Goal: Task Accomplishment & Management: Complete application form

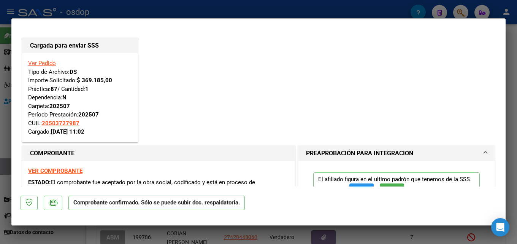
scroll to position [329, 0]
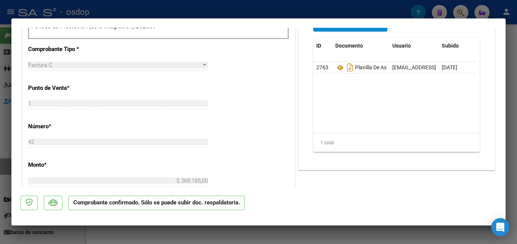
click at [515, 178] on div at bounding box center [258, 122] width 517 height 244
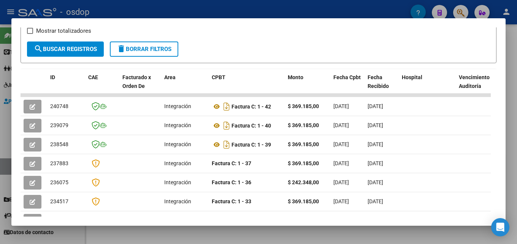
click at [509, 143] on div at bounding box center [258, 122] width 517 height 244
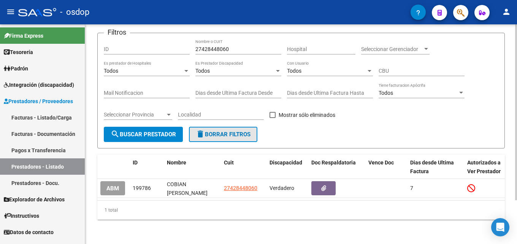
click at [215, 131] on span "delete Borrar Filtros" at bounding box center [223, 134] width 55 height 7
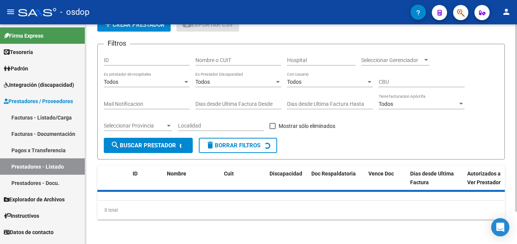
scroll to position [55, 0]
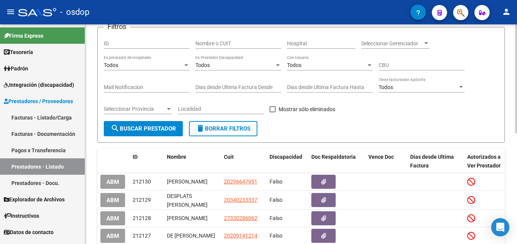
click at [224, 45] on input "Nombre o CUIT" at bounding box center [238, 43] width 86 height 6
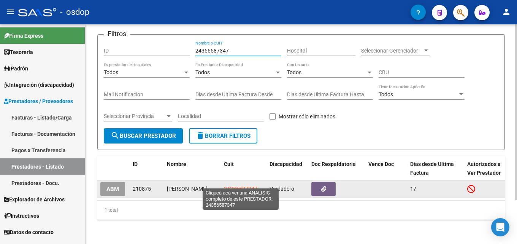
type input "24356587347"
click at [243, 185] on span "24356587347" at bounding box center [240, 188] width 33 height 6
type textarea "24356587347"
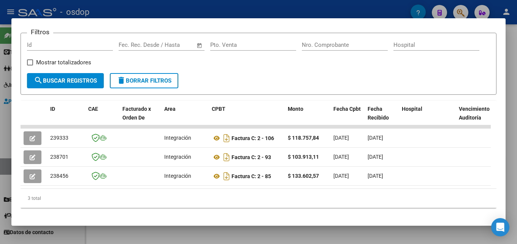
scroll to position [122, 0]
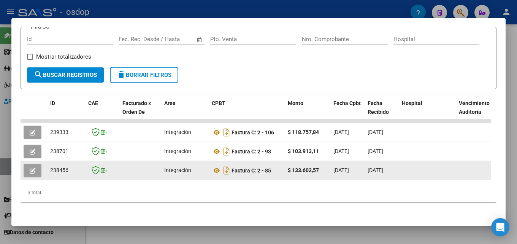
click at [35, 168] on icon "button" at bounding box center [33, 171] width 6 height 6
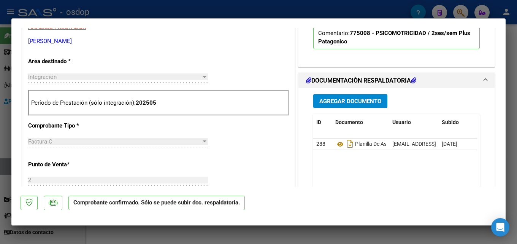
scroll to position [273, 0]
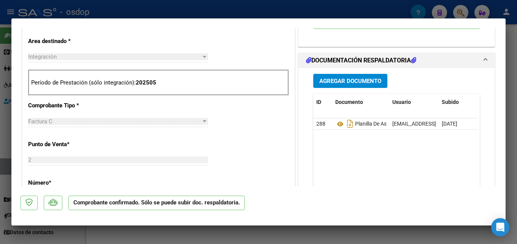
click at [517, 174] on div at bounding box center [258, 122] width 517 height 244
type input "$ 0,00"
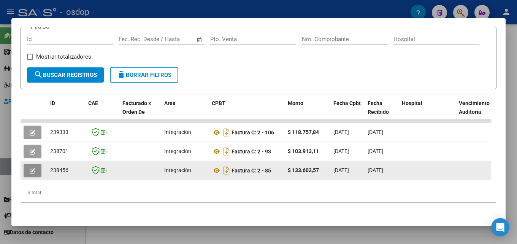
click at [33, 168] on icon "button" at bounding box center [33, 171] width 6 height 6
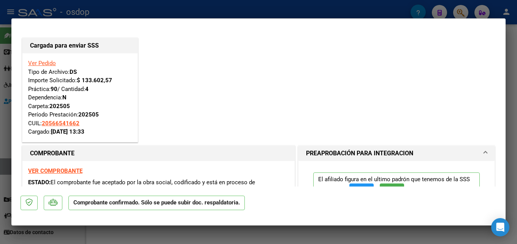
click at [516, 99] on div at bounding box center [258, 122] width 517 height 244
type input "$ 0,00"
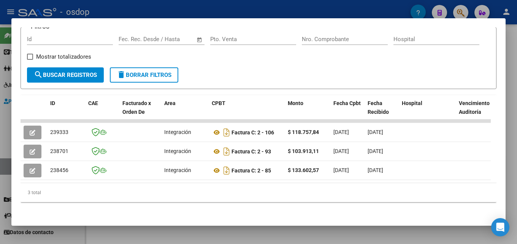
click at [516, 182] on div at bounding box center [258, 122] width 517 height 244
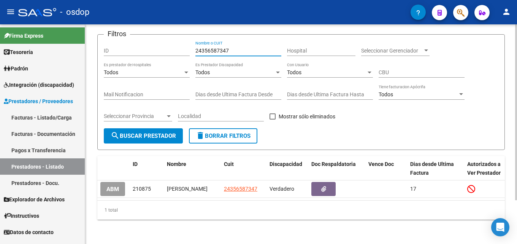
drag, startPoint x: 237, startPoint y: 42, endPoint x: 194, endPoint y: 42, distance: 43.0
click at [194, 42] on div "Filtros ID 24356587347 Nombre o CUIT Hospital Seleccionar Gerenciador Seleccion…" at bounding box center [301, 84] width 395 height 87
click at [53, 119] on link "Facturas - Listado/Carga" at bounding box center [42, 117] width 85 height 16
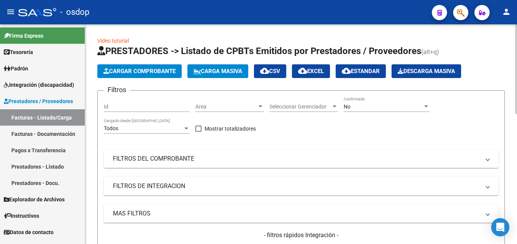
click at [179, 157] on mat-panel-title "FILTROS DEL COMPROBANTE" at bounding box center [296, 158] width 367 height 8
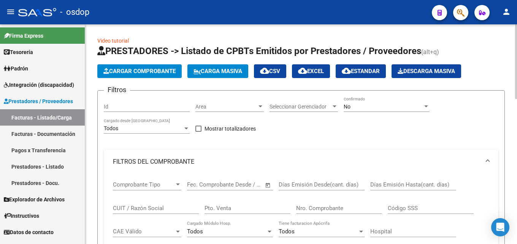
click at [165, 206] on input "CUIT / Razón Social" at bounding box center [156, 207] width 86 height 7
paste input "24356587347"
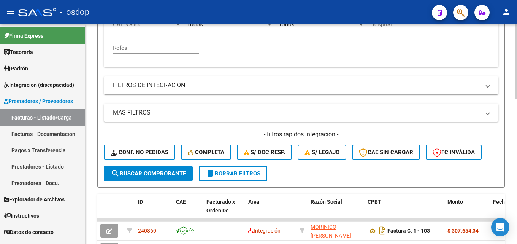
scroll to position [215, 0]
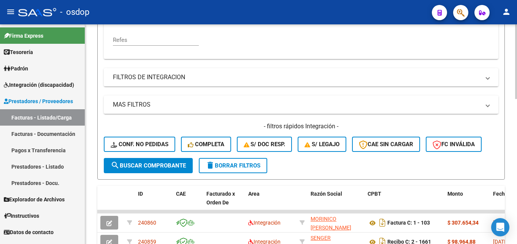
click at [517, 160] on div at bounding box center [516, 135] width 2 height 74
type input "24356587347"
click at [160, 163] on span "search Buscar Comprobante" at bounding box center [148, 165] width 75 height 7
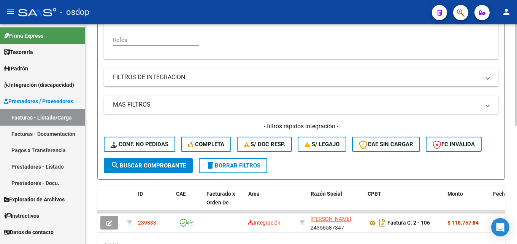
scroll to position [255, 0]
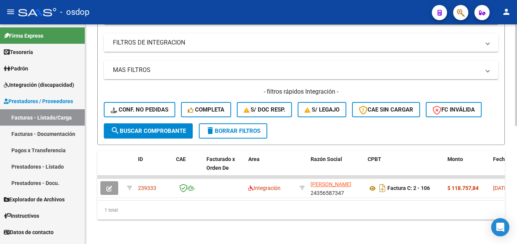
click at [517, 163] on div at bounding box center [516, 192] width 2 height 101
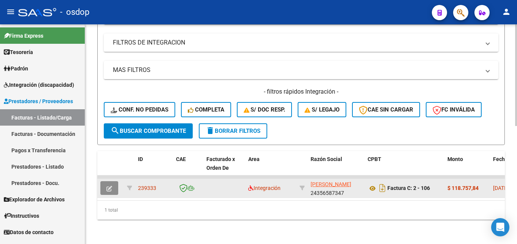
click at [108, 185] on icon "button" at bounding box center [109, 188] width 6 height 6
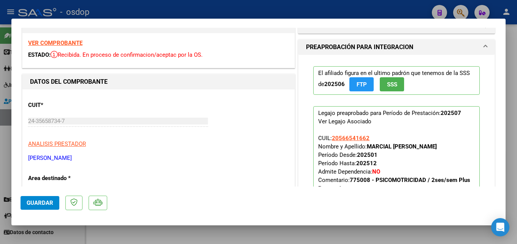
scroll to position [0, 0]
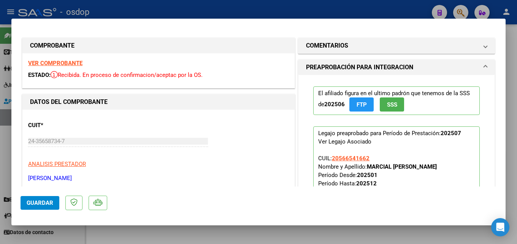
click at [517, 86] on div at bounding box center [258, 122] width 517 height 244
type input "$ 0,00"
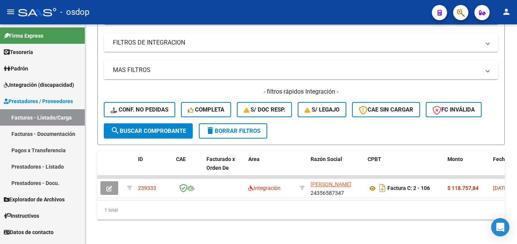
click at [41, 165] on link "Prestadores - Listado" at bounding box center [42, 166] width 85 height 16
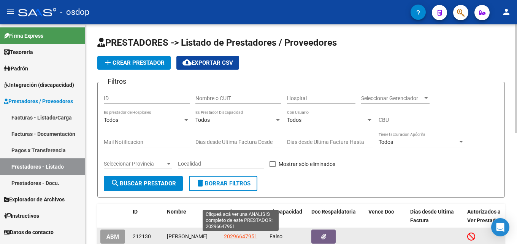
click at [235, 235] on span "20296647951" at bounding box center [240, 236] width 33 height 6
type textarea "20296647951"
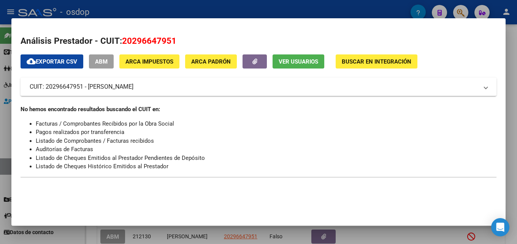
click at [517, 102] on div at bounding box center [258, 122] width 517 height 244
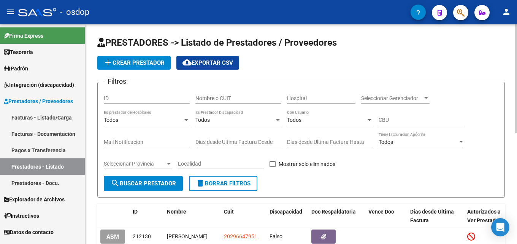
click at [221, 181] on span "delete Borrar Filtros" at bounding box center [223, 183] width 55 height 7
click at [222, 97] on input "Nombre o CUIT" at bounding box center [238, 98] width 86 height 6
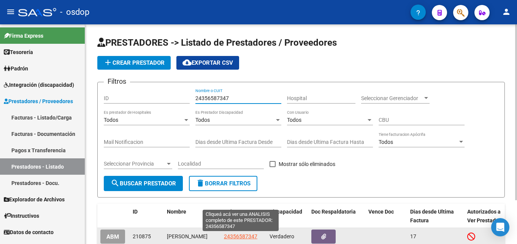
type input "24356587347"
click at [242, 236] on span "24356587347" at bounding box center [240, 236] width 33 height 6
type textarea "24356587347"
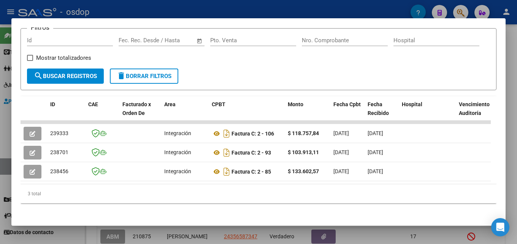
scroll to position [122, 0]
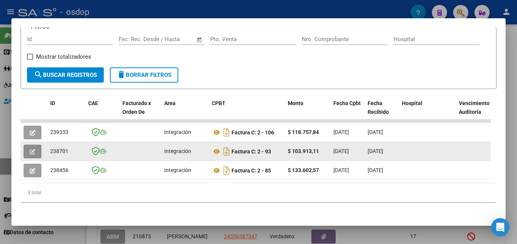
click at [31, 149] on icon "button" at bounding box center [33, 152] width 6 height 6
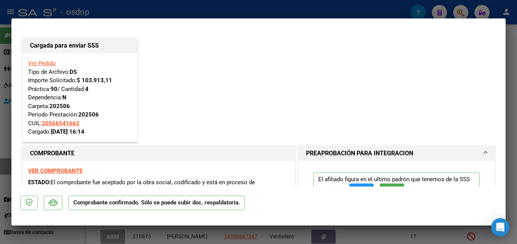
click at [517, 134] on div at bounding box center [258, 122] width 517 height 244
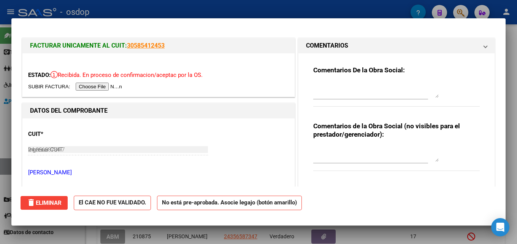
type input "$ 0,00"
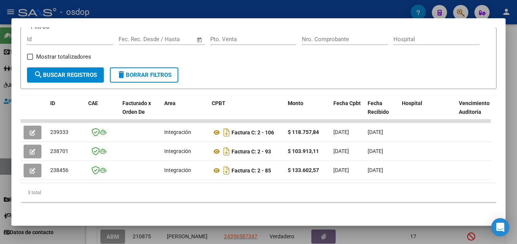
click at [517, 151] on div at bounding box center [258, 122] width 517 height 244
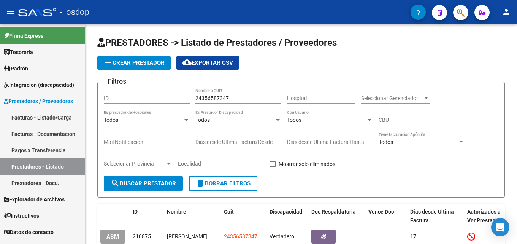
click at [59, 120] on link "Facturas - Listado/Carga" at bounding box center [42, 117] width 85 height 16
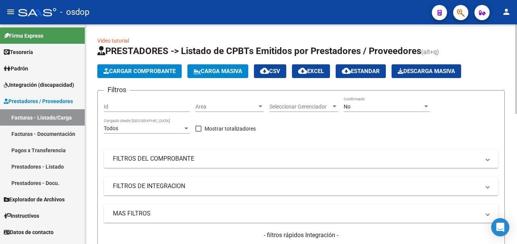
click at [133, 158] on mat-panel-title "FILTROS DEL COMPROBANTE" at bounding box center [296, 158] width 367 height 8
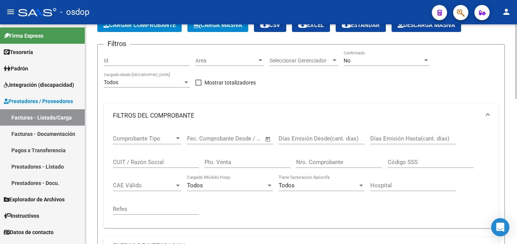
scroll to position [33, 0]
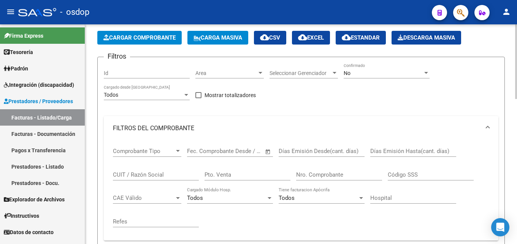
click at [517, 101] on div at bounding box center [516, 73] width 2 height 74
click at [146, 174] on input "CUIT / Razón Social" at bounding box center [156, 174] width 86 height 7
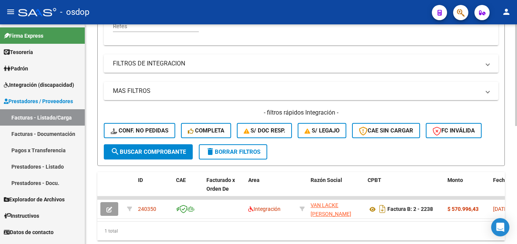
scroll to position [246, 0]
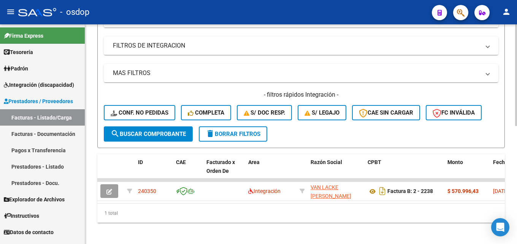
click at [517, 225] on div at bounding box center [516, 191] width 2 height 101
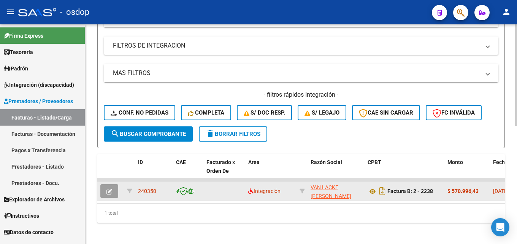
type input "27228249950"
click at [111, 191] on icon "button" at bounding box center [109, 192] width 6 height 6
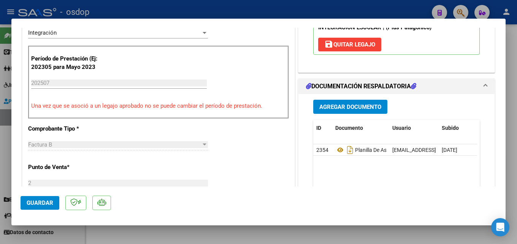
scroll to position [225, 0]
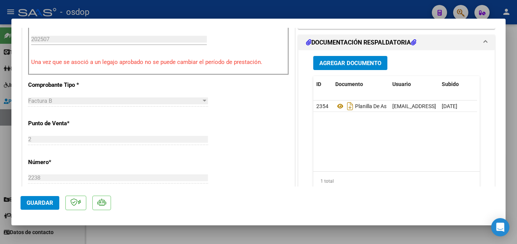
click at [517, 110] on div at bounding box center [258, 122] width 517 height 244
type input "$ 0,00"
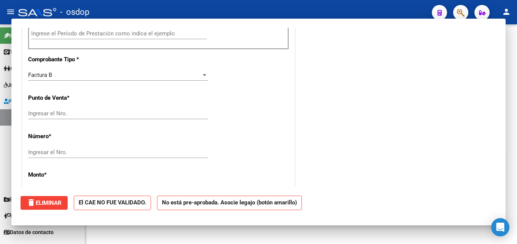
scroll to position [0, 0]
